Goal: Register for event/course

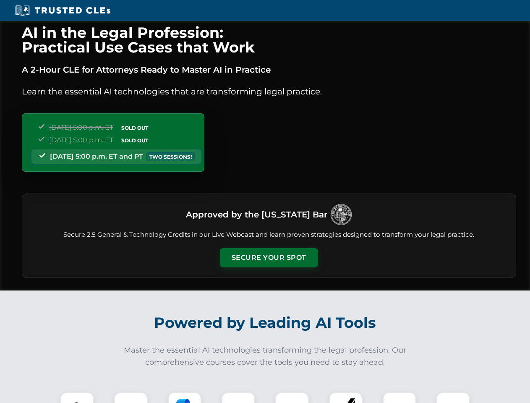
click at [268, 258] on button "Secure Your Spot" at bounding box center [269, 257] width 98 height 19
click at [77, 397] on img at bounding box center [77, 408] width 24 height 24
